Goal: Task Accomplishment & Management: Manage account settings

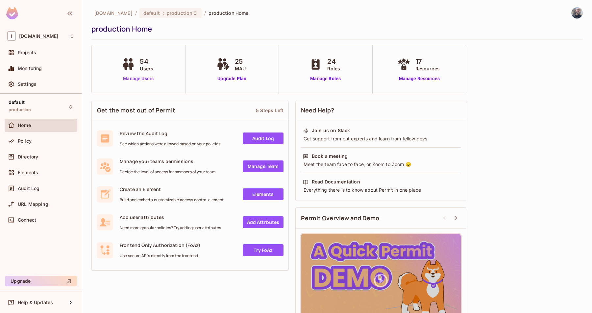
click at [144, 77] on link "Manage Users" at bounding box center [138, 78] width 37 height 7
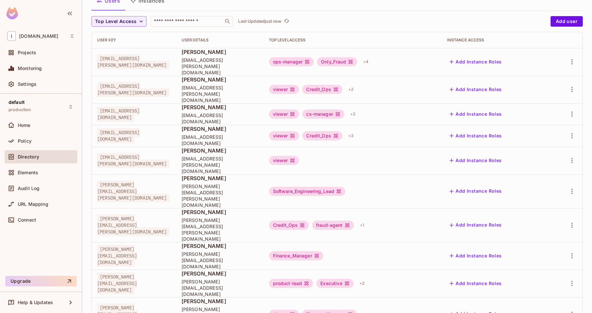
scroll to position [55, 0]
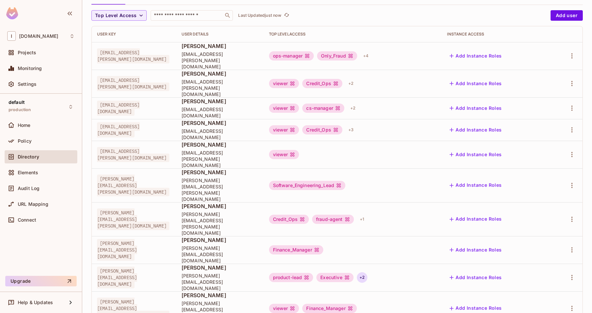
click at [368, 273] on div "+ 2" at bounding box center [362, 278] width 11 height 11
click at [174, 15] on div at bounding box center [296, 156] width 592 height 313
click at [169, 15] on input "text" at bounding box center [187, 15] width 69 height 7
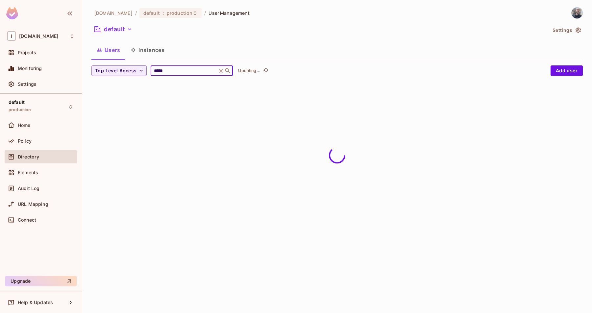
scroll to position [0, 0]
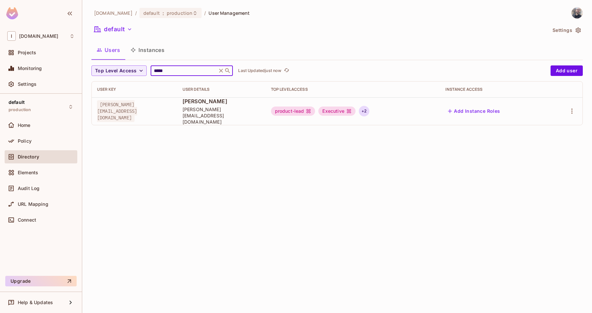
type input "*****"
click at [370, 110] on div "+ 2" at bounding box center [364, 111] width 11 height 11
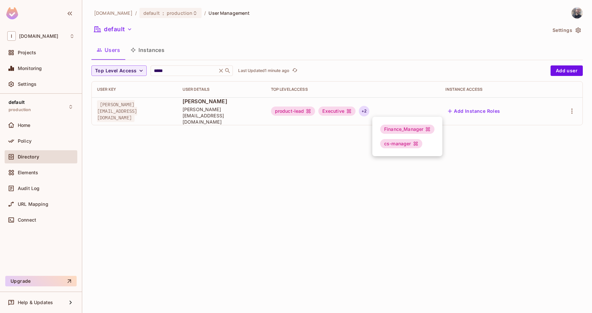
click at [570, 108] on div at bounding box center [296, 156] width 592 height 313
click at [573, 110] on icon "button" at bounding box center [572, 111] width 8 height 8
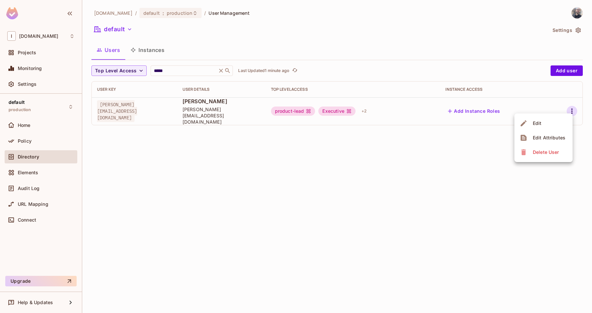
click at [543, 122] on span "Edit" at bounding box center [537, 123] width 13 height 11
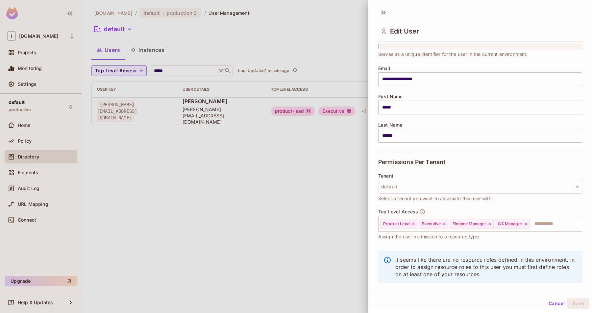
scroll to position [42, 0]
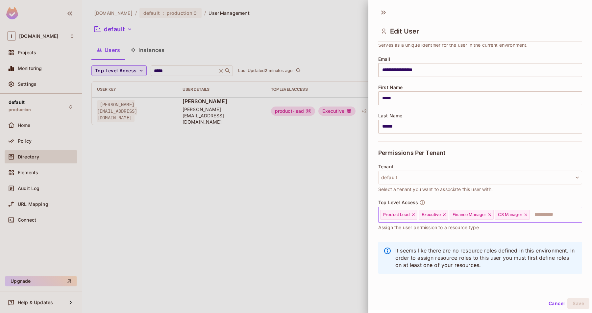
click at [542, 218] on input "text" at bounding box center [550, 214] width 39 height 13
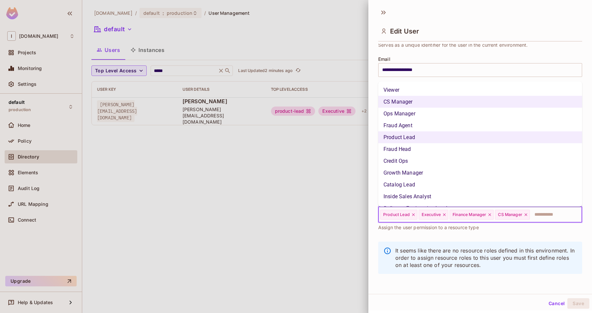
click at [405, 115] on li "Ops Manager" at bounding box center [480, 114] width 204 height 12
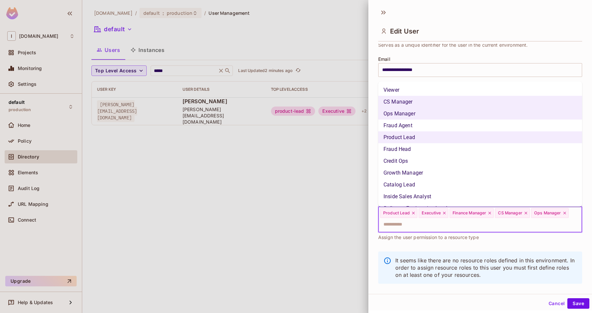
click at [510, 223] on input "text" at bounding box center [475, 224] width 190 height 13
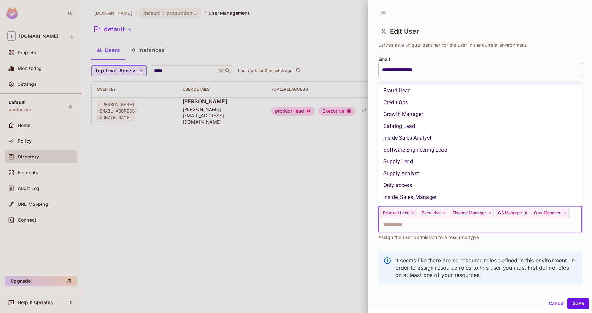
scroll to position [0, 0]
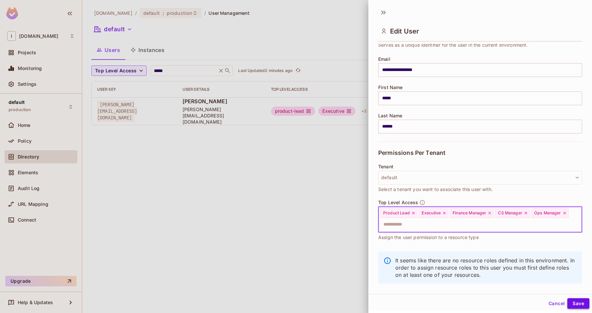
click at [580, 304] on button "Save" at bounding box center [579, 304] width 22 height 11
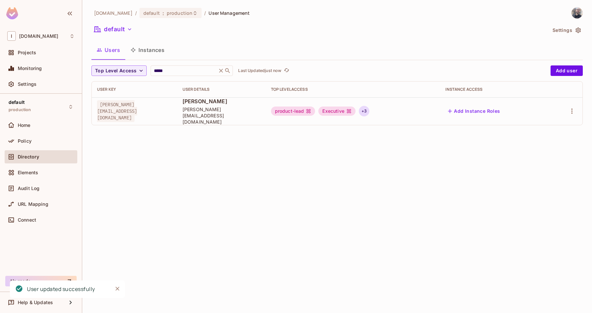
click at [370, 111] on div "+ 3" at bounding box center [364, 111] width 11 height 11
